Goal: Find contact information: Find contact information

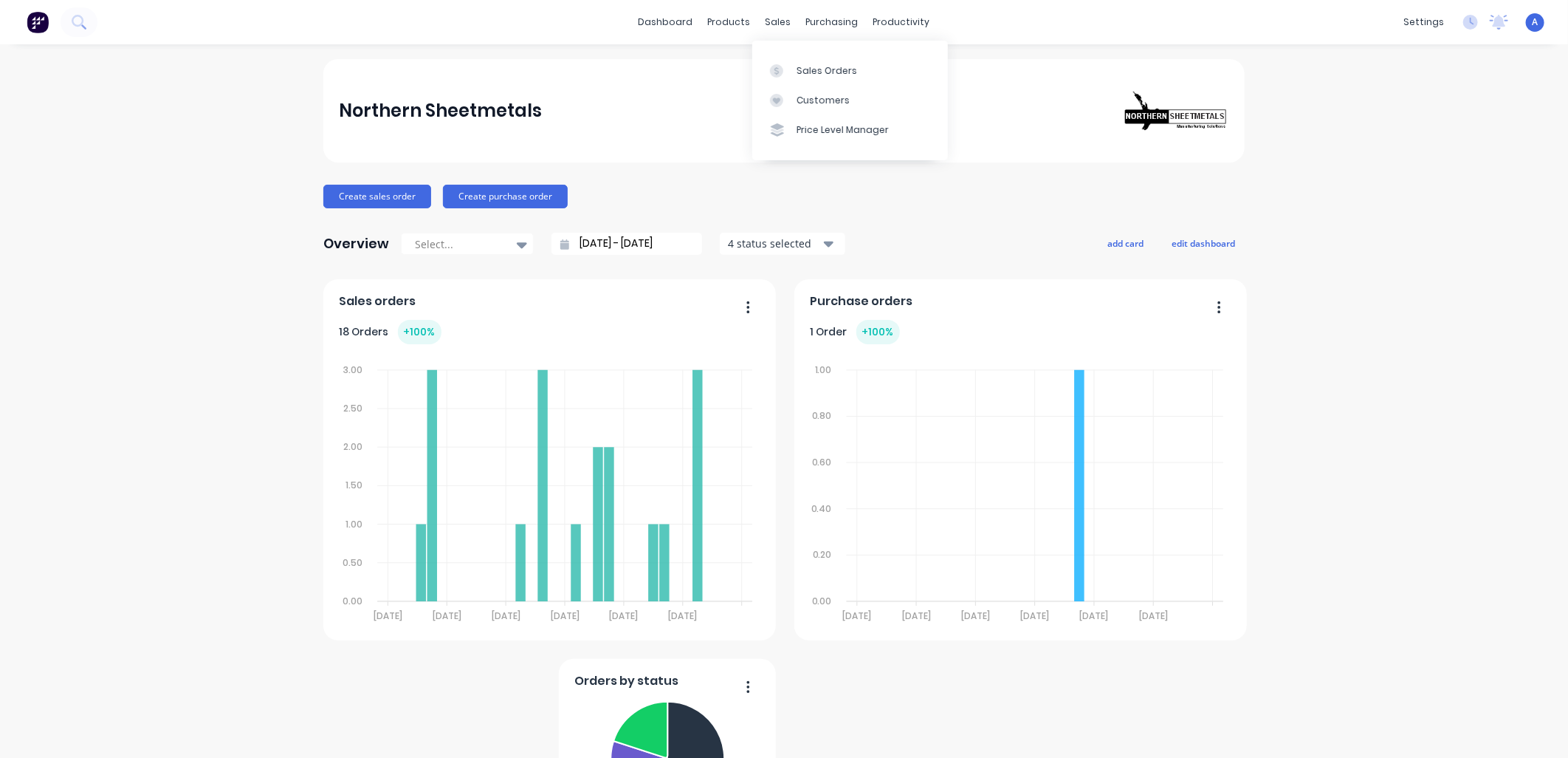
click at [793, 96] on link "Customers" at bounding box center [850, 101] width 196 height 30
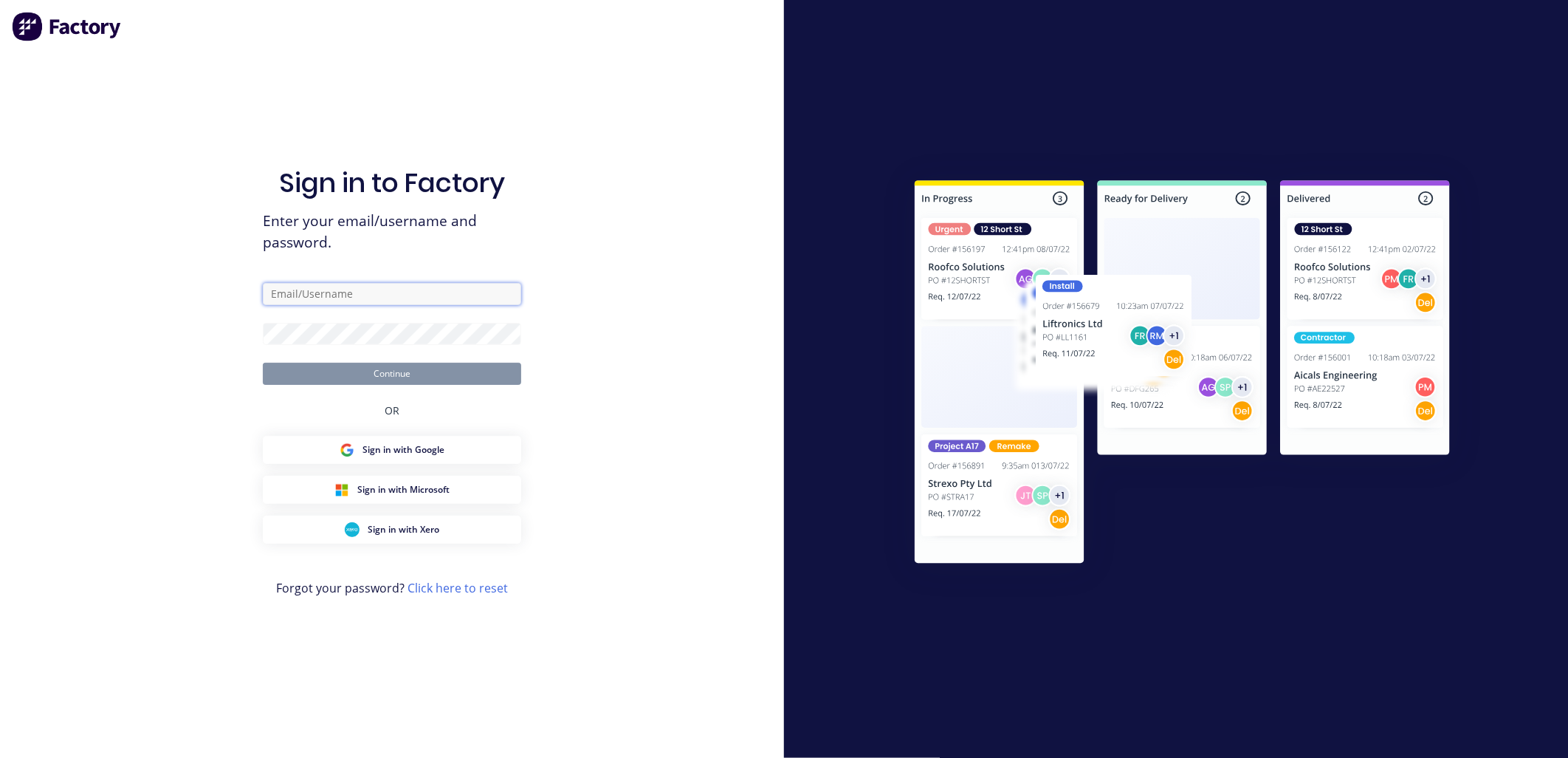
type input "admin@northernsheetmetals.co.nz"
click at [389, 379] on button "Continue" at bounding box center [392, 374] width 258 height 22
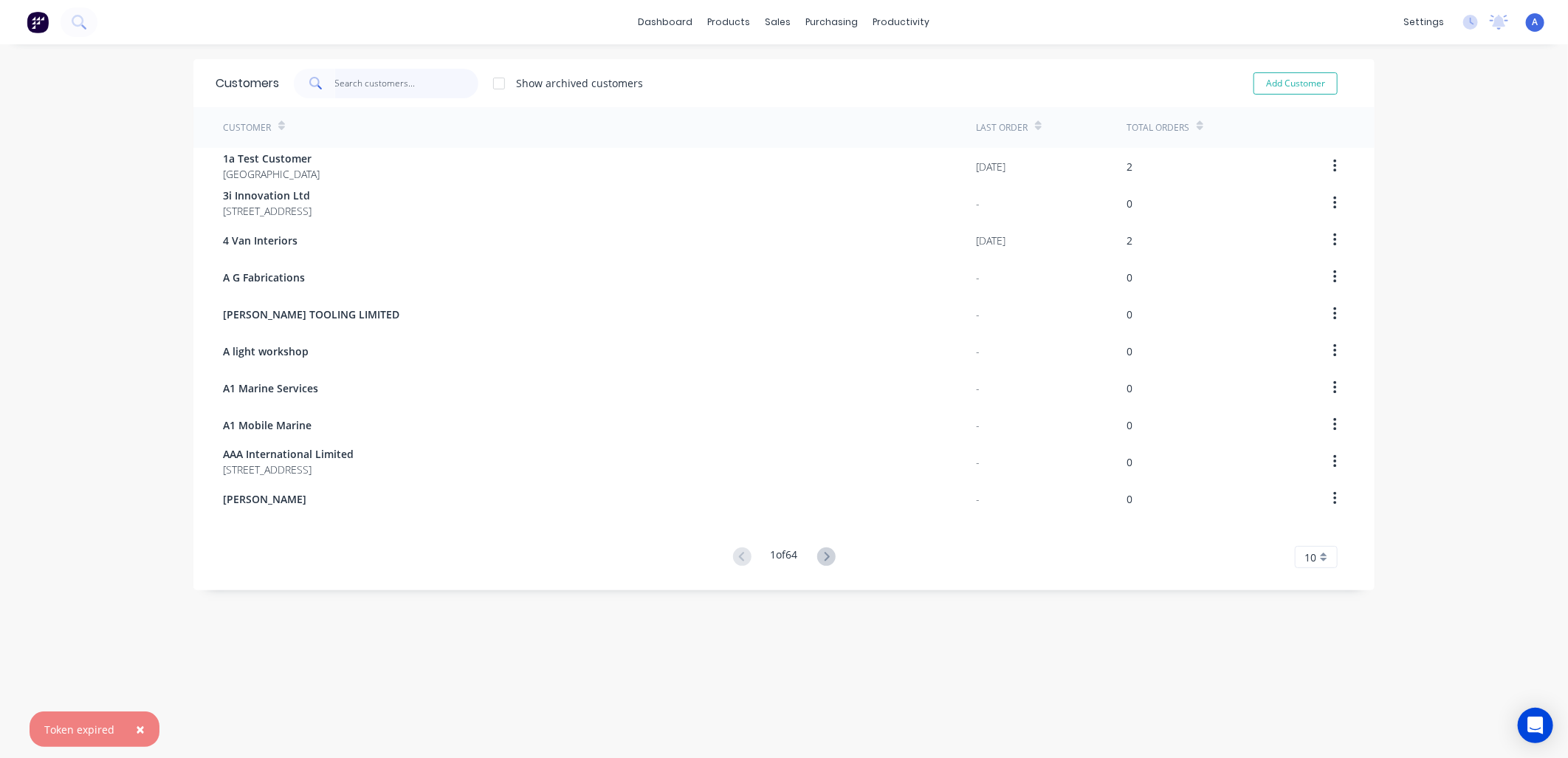
click at [348, 85] on input "text" at bounding box center [407, 84] width 144 height 30
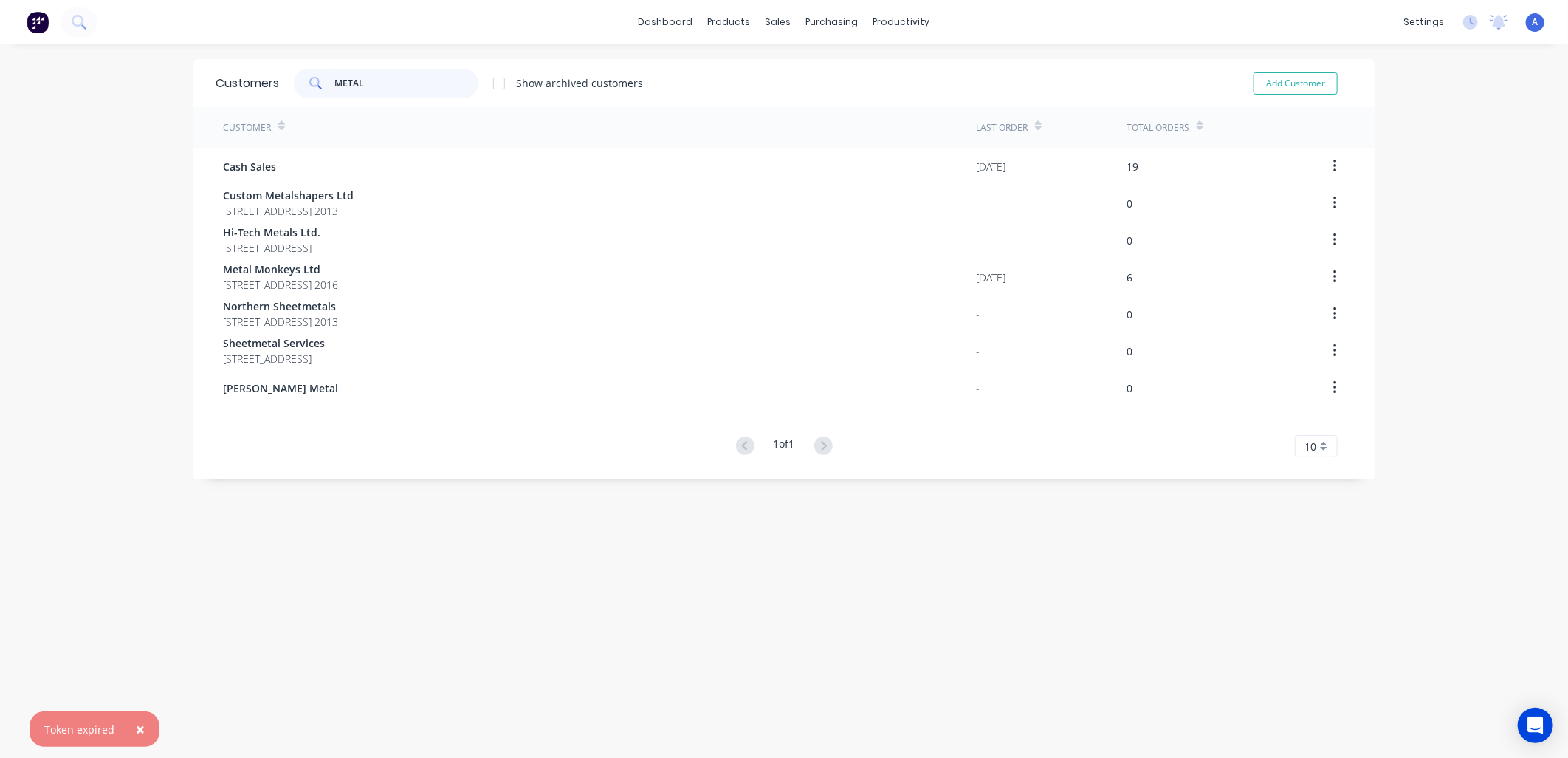
type input "METAL"
click at [325, 270] on span "Metal Monkeys Ltd" at bounding box center [280, 269] width 115 height 16
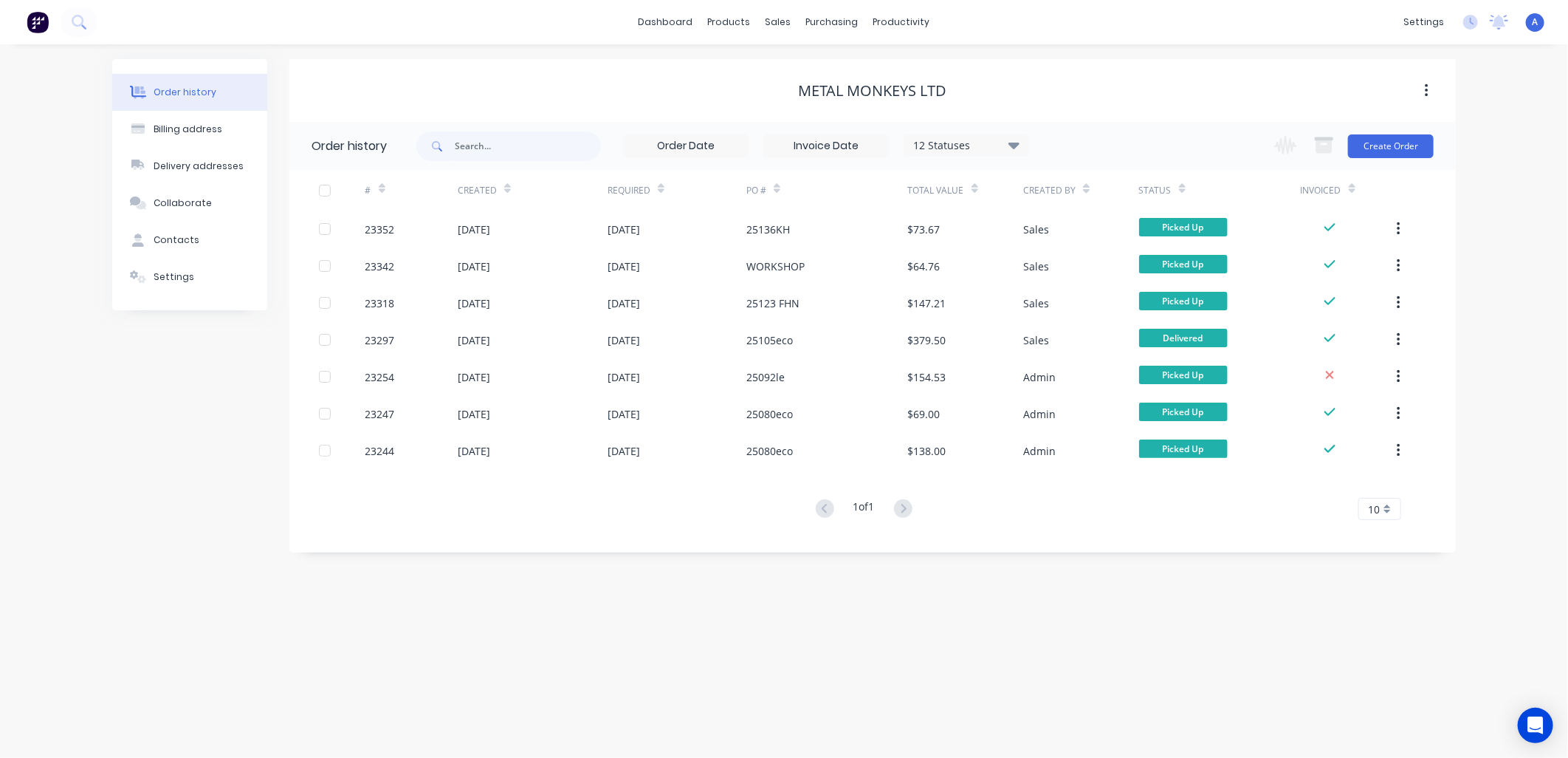
click at [365, 229] on div "23352" at bounding box center [380, 229] width 30 height 16
click at [168, 242] on div "Contacts" at bounding box center [176, 239] width 46 height 13
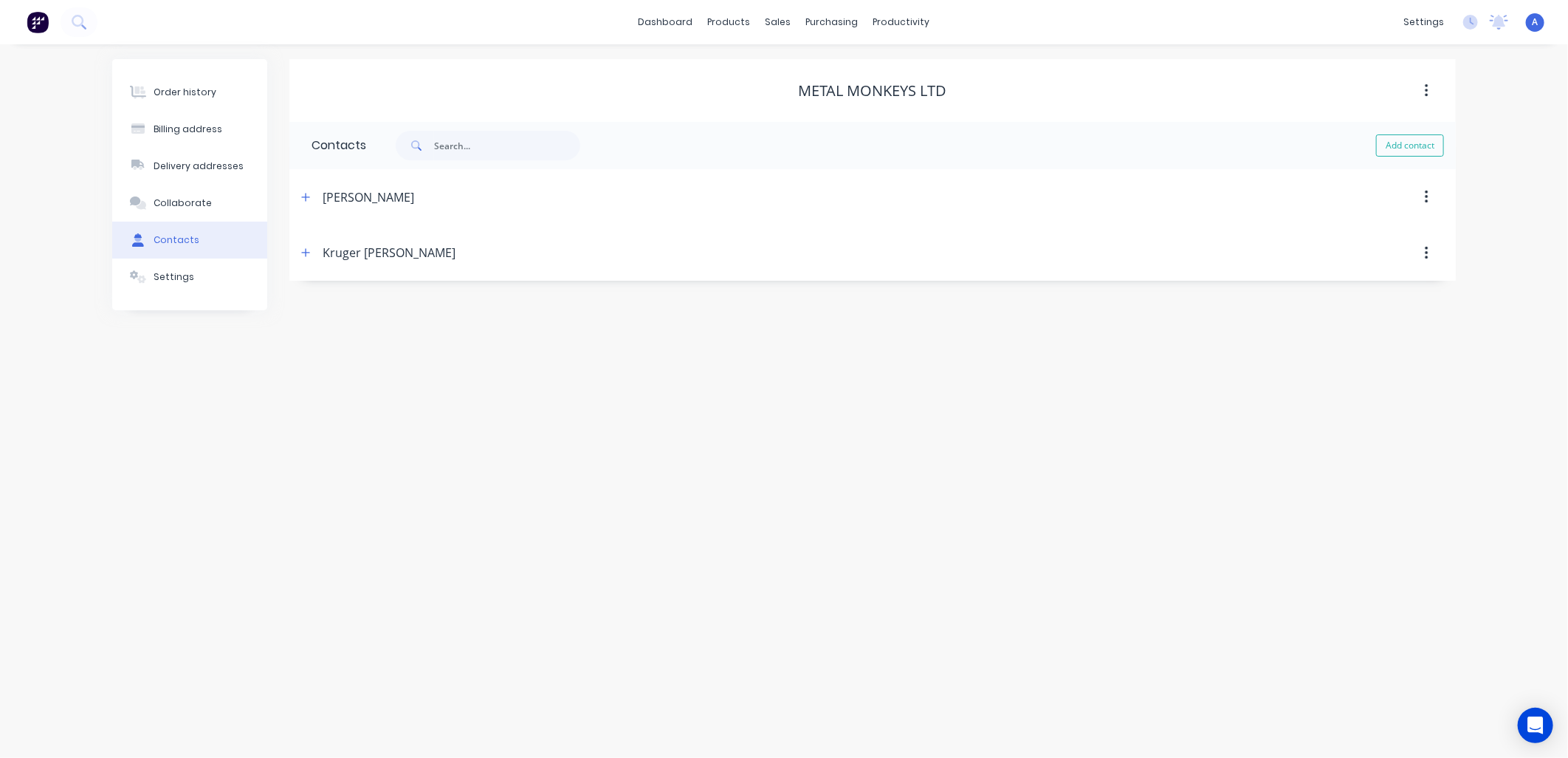
click at [307, 198] on icon "button" at bounding box center [305, 196] width 9 height 10
click at [308, 498] on icon "button" at bounding box center [305, 498] width 9 height 10
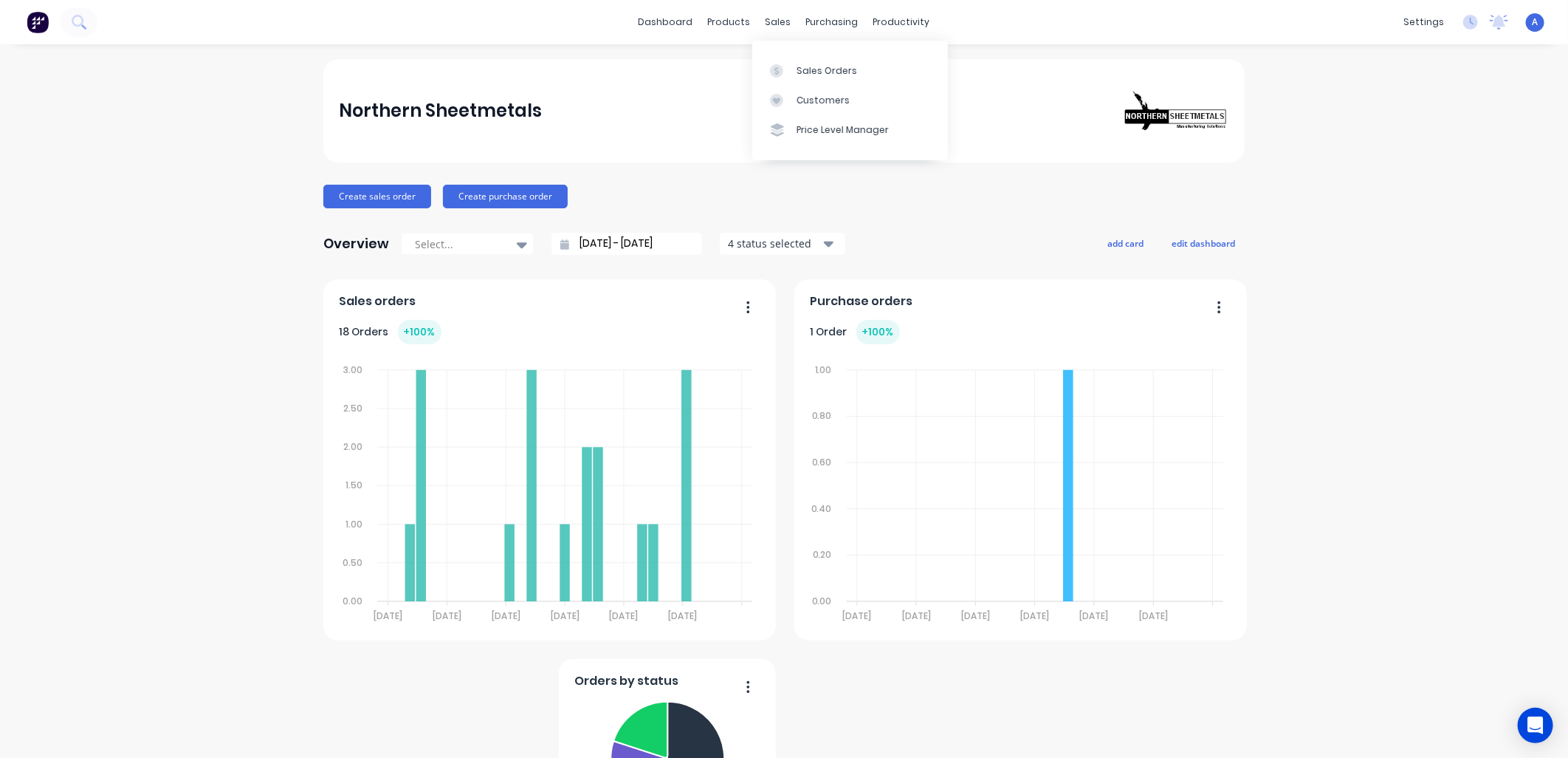
click at [787, 103] on div at bounding box center [781, 100] width 22 height 13
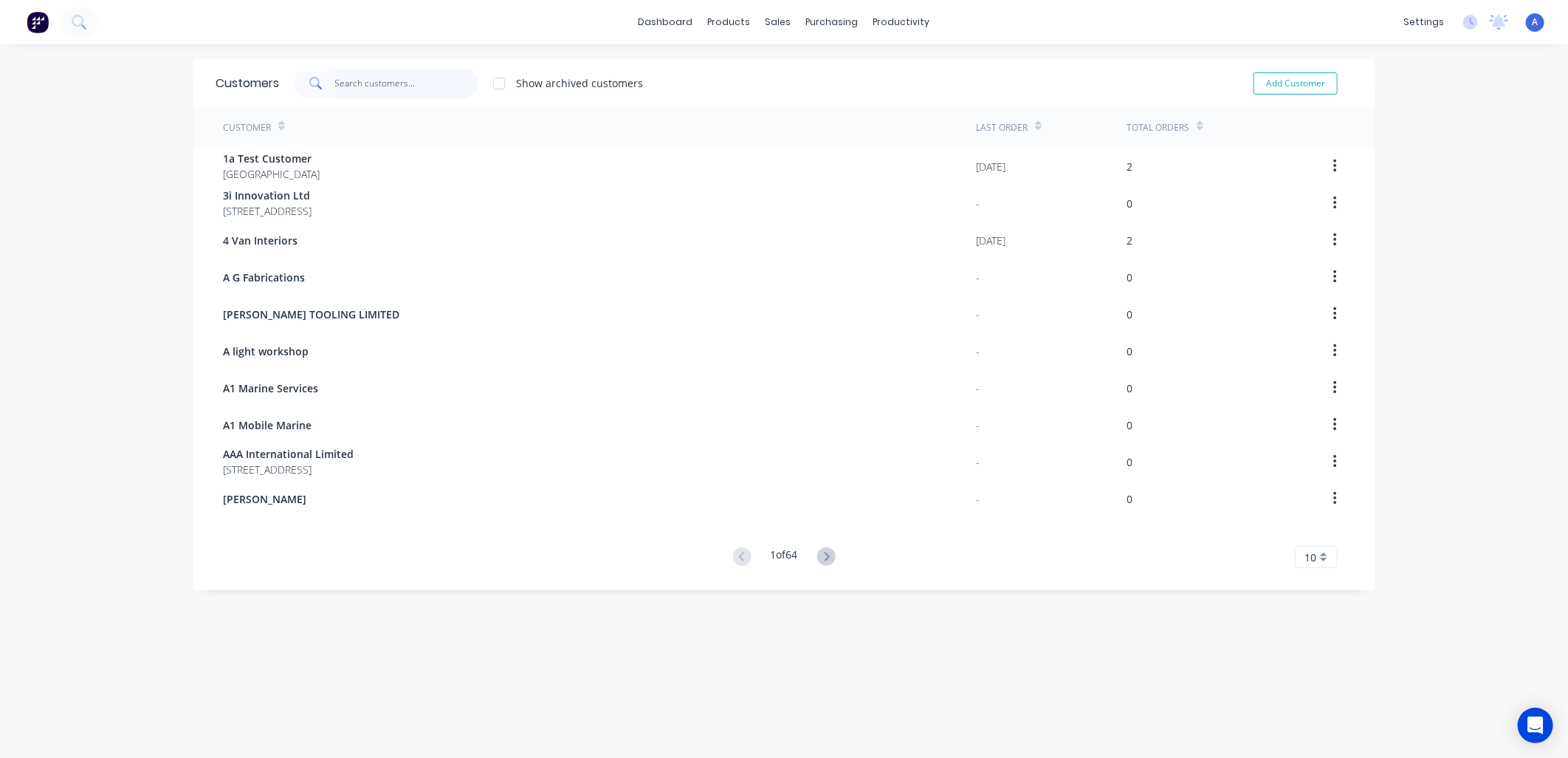
click at [350, 89] on input "text" at bounding box center [407, 84] width 144 height 30
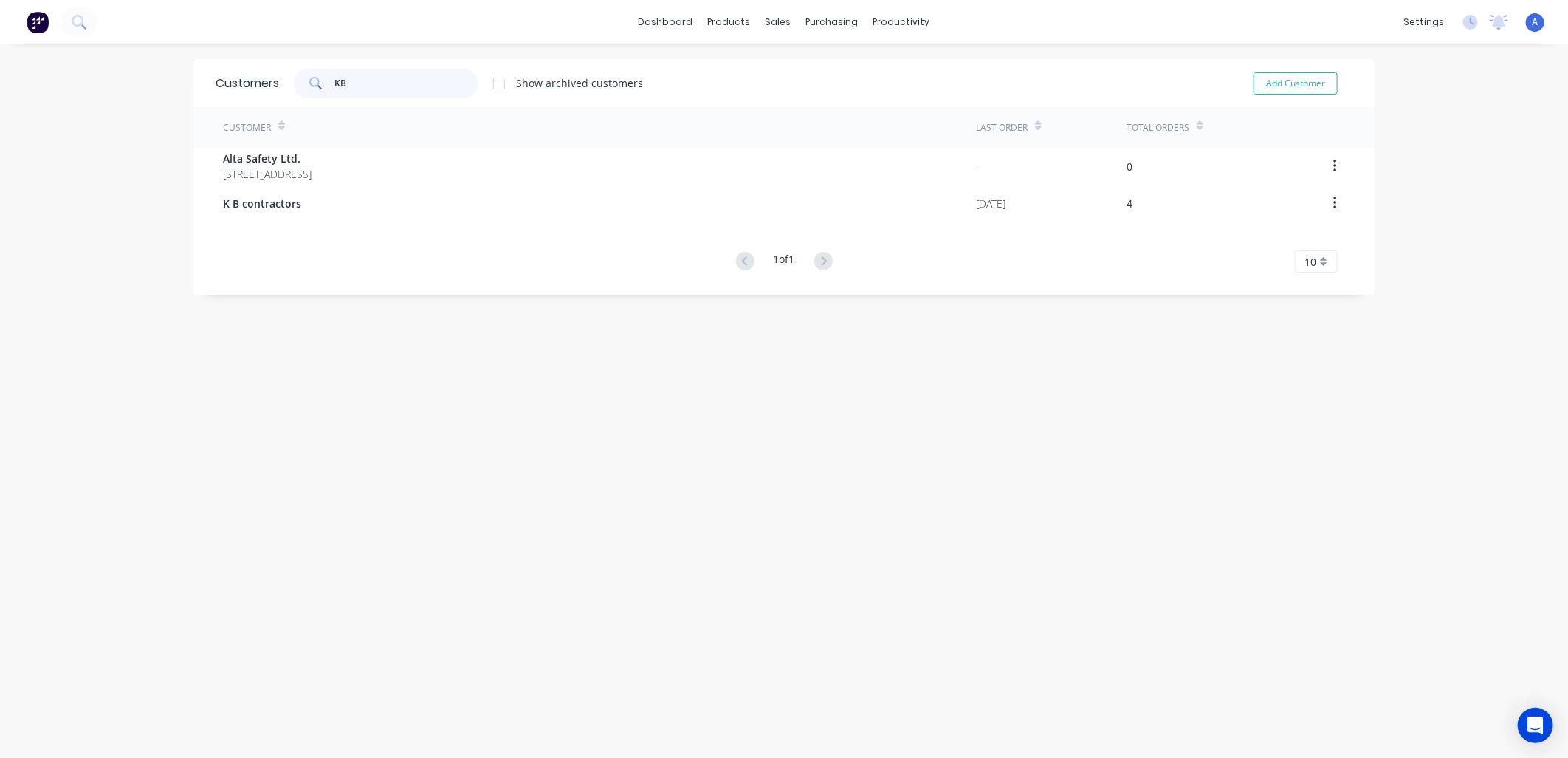
type input "KB"
click at [267, 202] on span "K B contractors" at bounding box center [262, 203] width 78 height 16
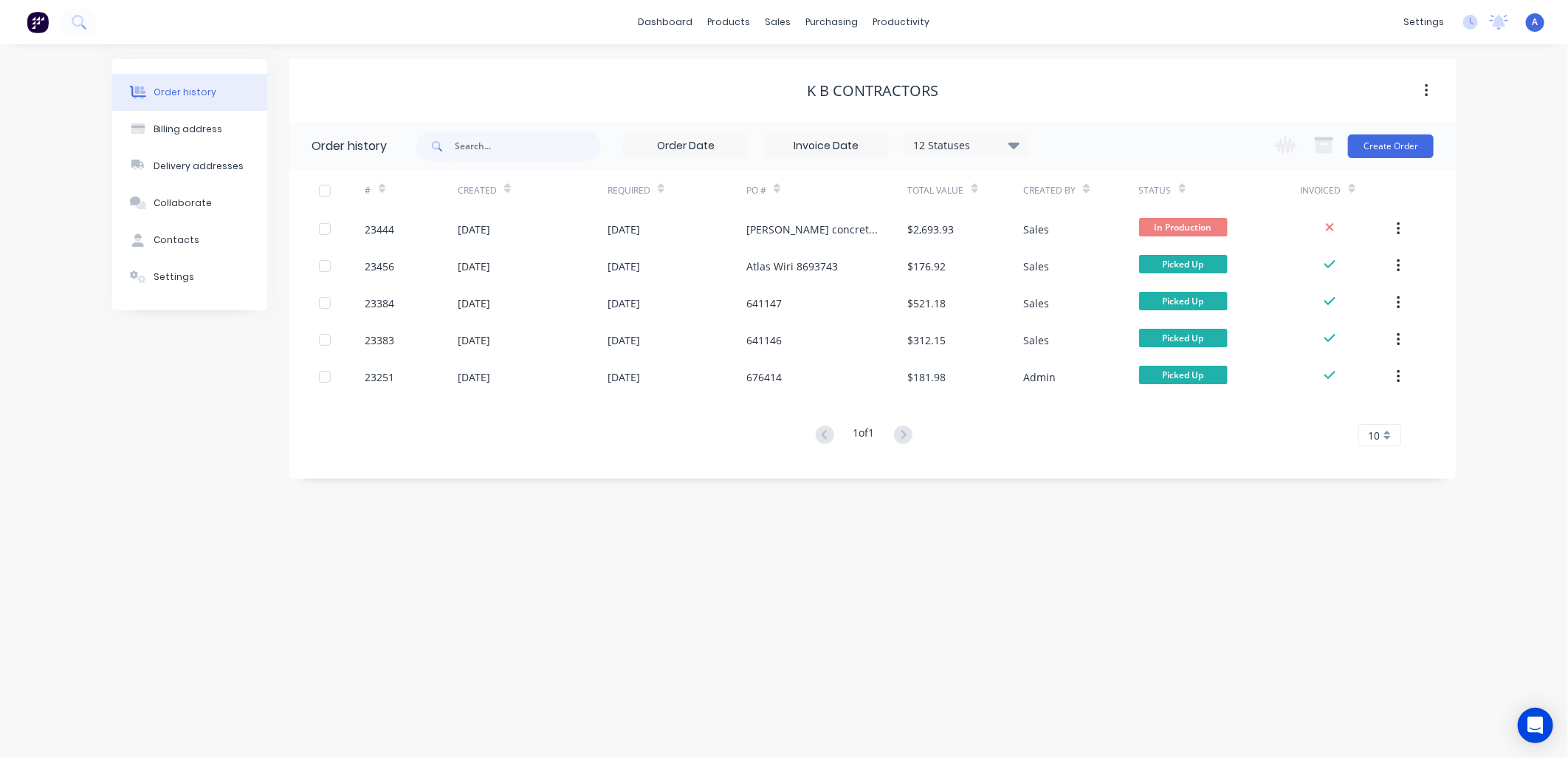
click at [186, 239] on div "Contacts" at bounding box center [176, 239] width 46 height 13
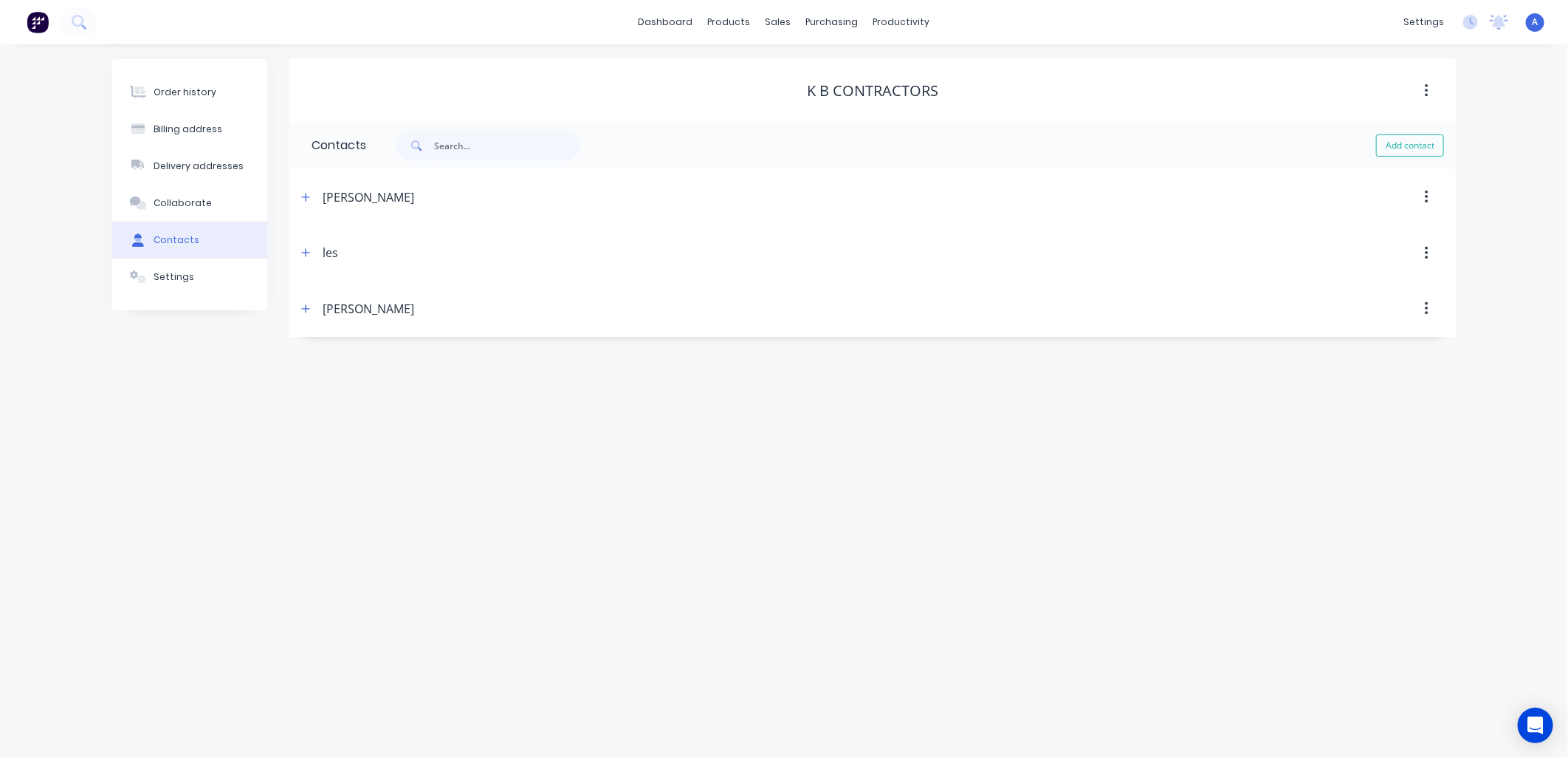
click at [307, 311] on icon "button" at bounding box center [305, 308] width 9 height 10
